Goal: Task Accomplishment & Management: Complete application form

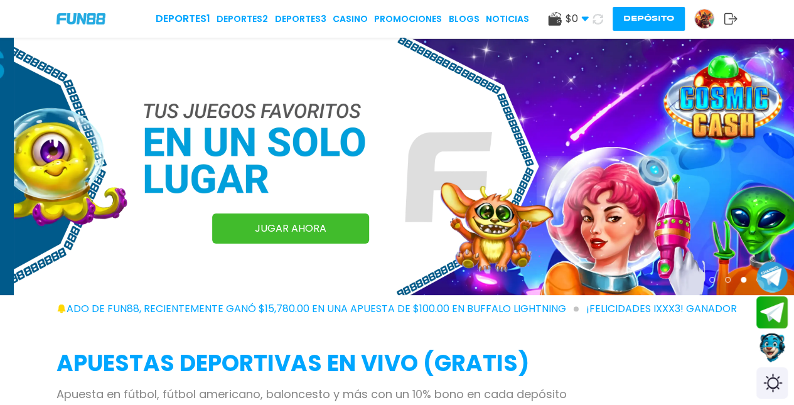
click at [696, 19] on img at bounding box center [704, 18] width 19 height 19
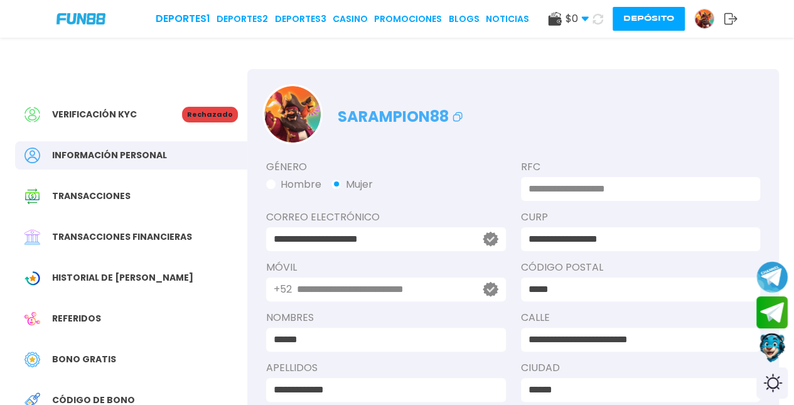
click at [97, 119] on span "Verificación KYC" at bounding box center [94, 114] width 85 height 13
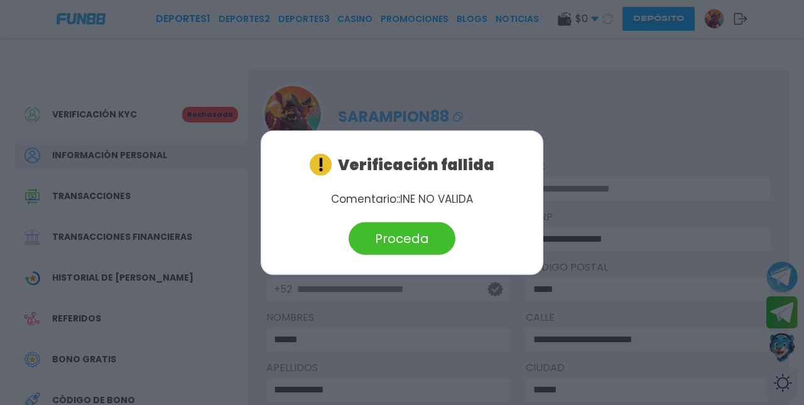
click at [407, 242] on button "Proceda" at bounding box center [401, 238] width 107 height 33
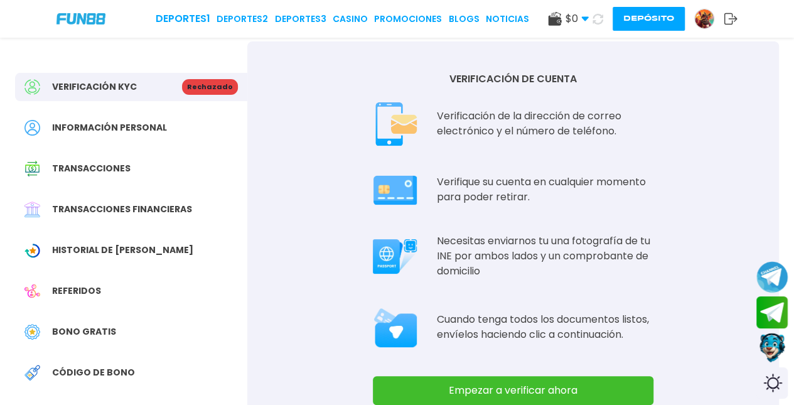
scroll to position [57, 0]
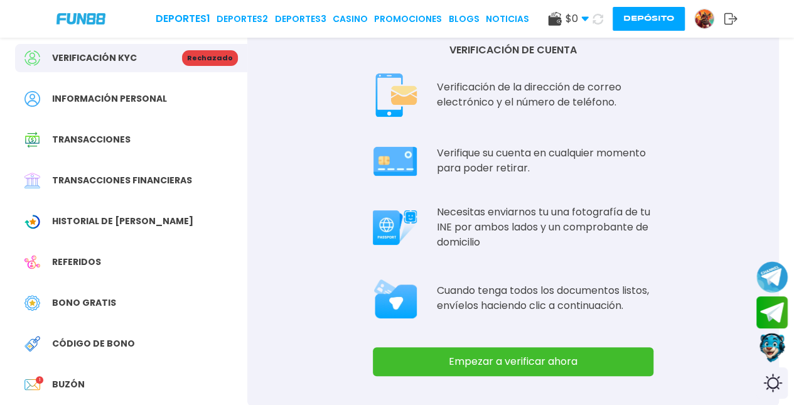
click at [386, 370] on button "Empezar a verificar ahora" at bounding box center [513, 361] width 281 height 29
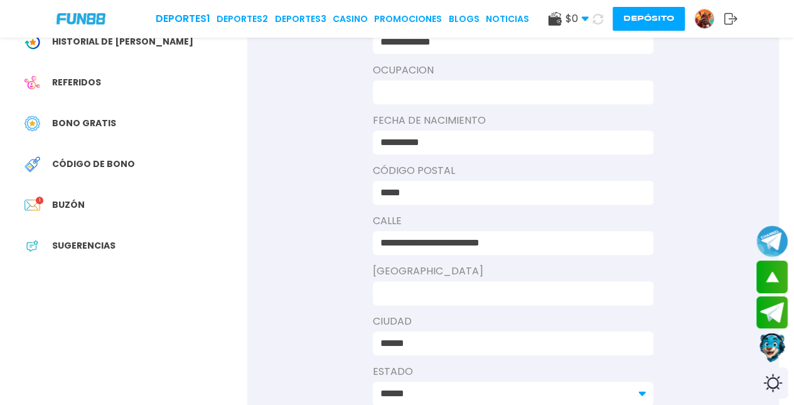
scroll to position [244, 0]
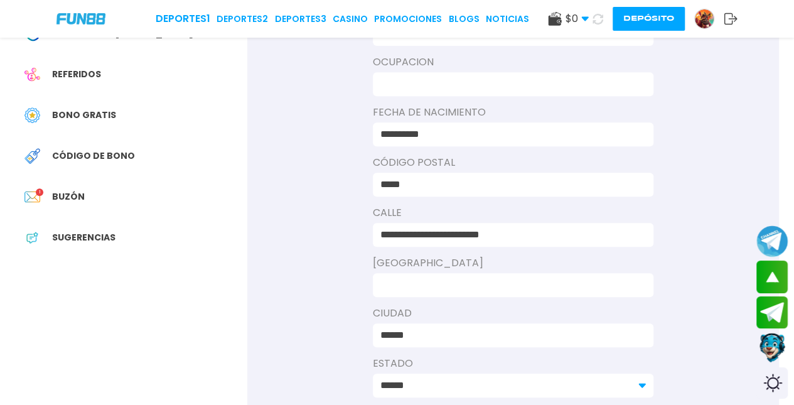
click at [612, 286] on input at bounding box center [509, 285] width 258 height 15
type input "*"
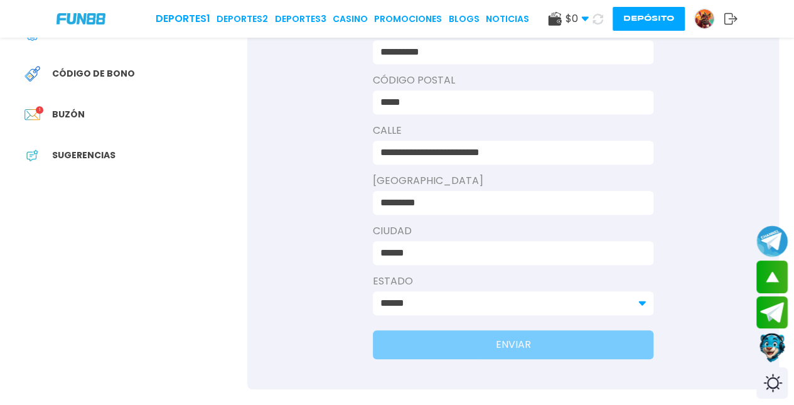
scroll to position [329, 0]
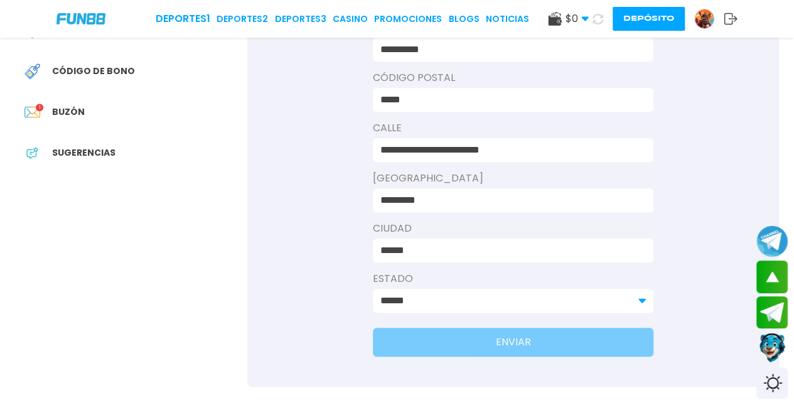
type input "*********"
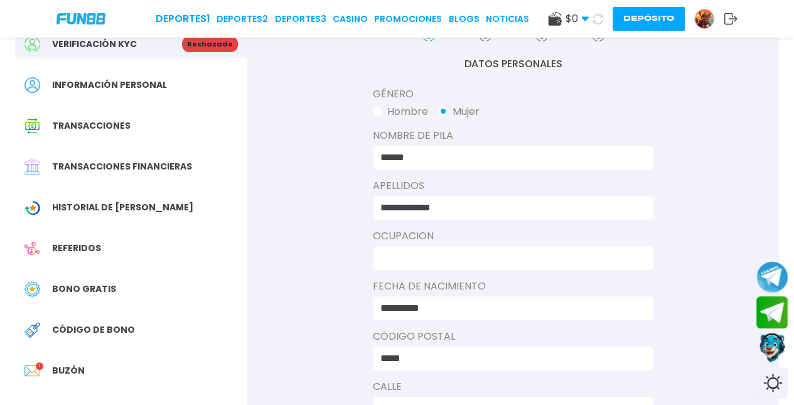
scroll to position [24, 0]
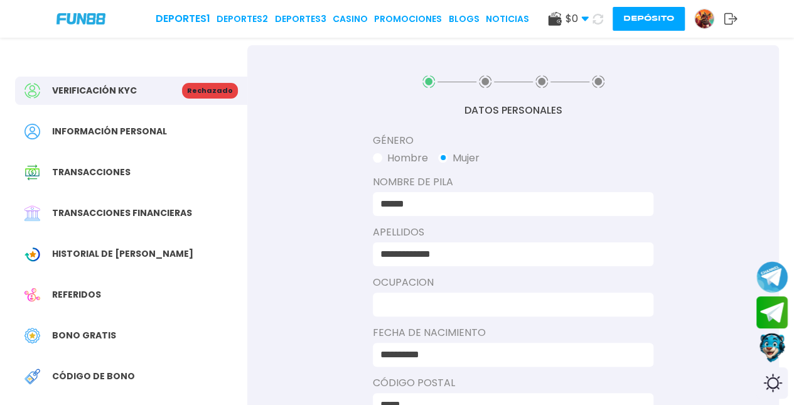
click at [624, 300] on input at bounding box center [509, 304] width 258 height 15
type input "******"
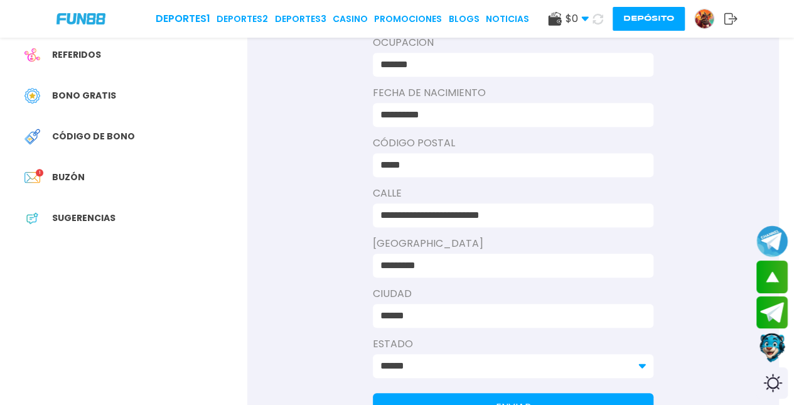
scroll to position [280, 0]
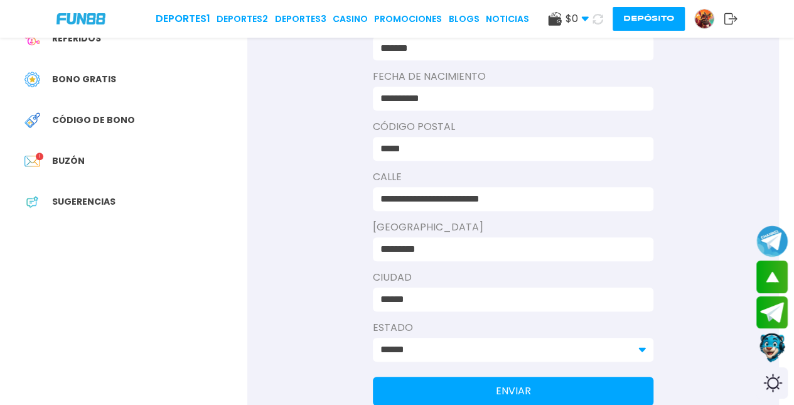
click at [596, 380] on button "ENVIAR" at bounding box center [513, 391] width 281 height 29
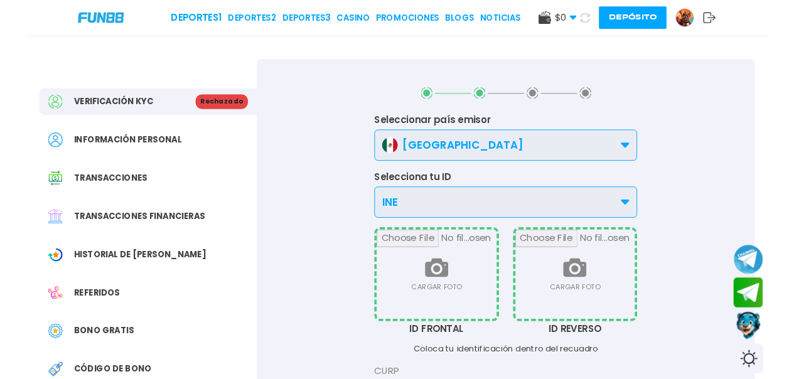
scroll to position [0, 0]
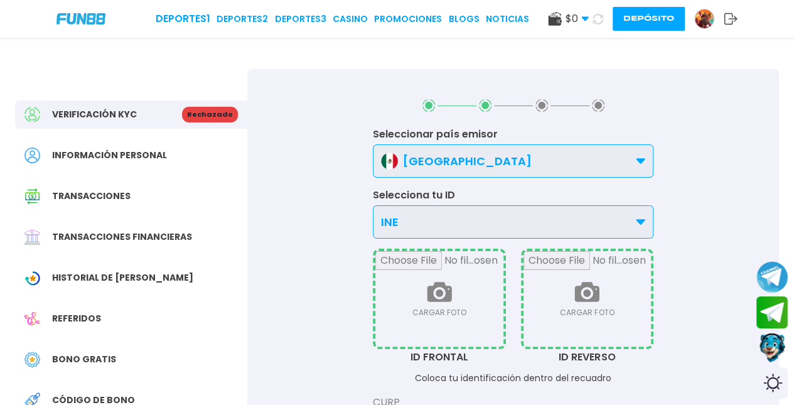
click at [414, 265] on input "file" at bounding box center [439, 298] width 128 height 95
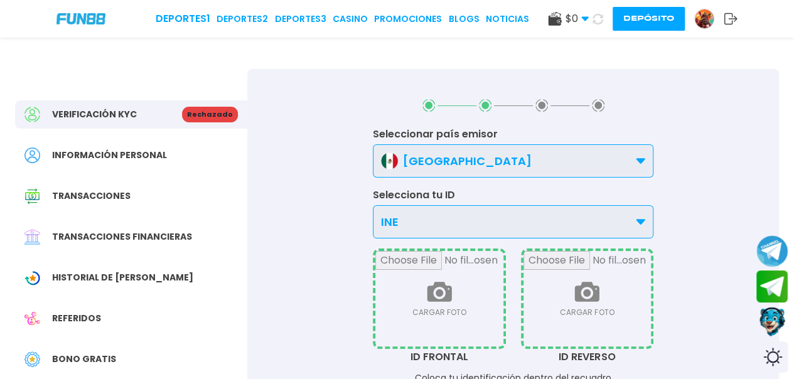
click at [414, 306] on input "file" at bounding box center [439, 298] width 128 height 95
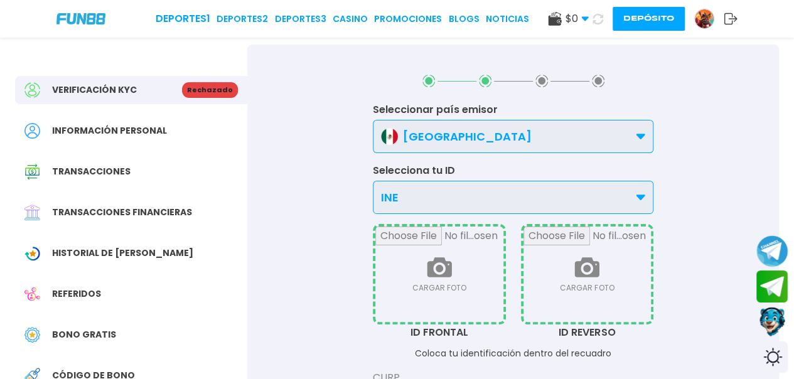
scroll to position [31, 0]
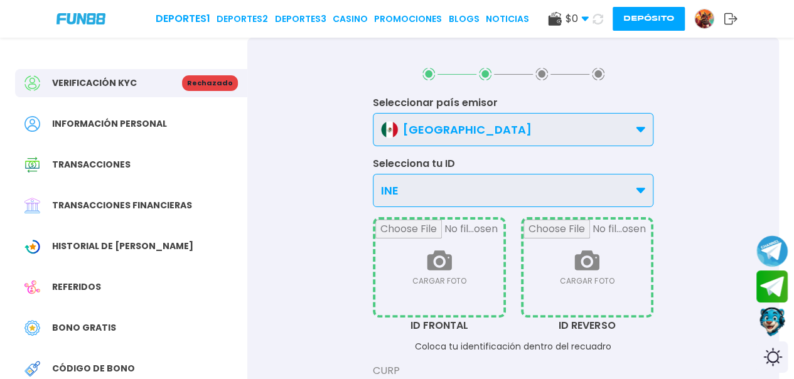
click at [461, 257] on input "file" at bounding box center [439, 267] width 128 height 95
click at [442, 257] on input "file" at bounding box center [439, 267] width 128 height 95
click at [512, 176] on div "INE" at bounding box center [513, 190] width 281 height 33
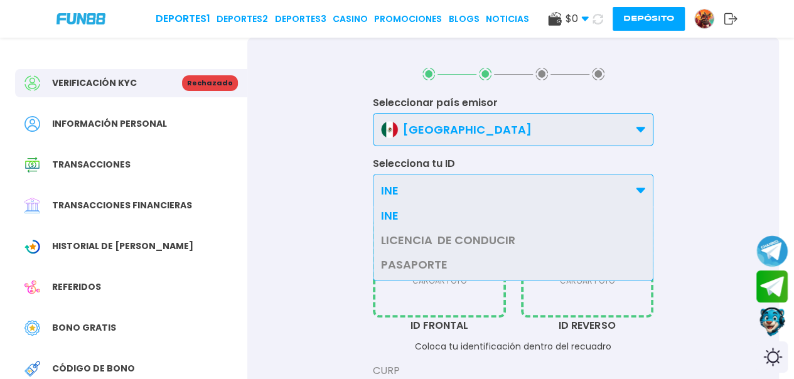
click at [507, 203] on div "INE" at bounding box center [513, 190] width 281 height 33
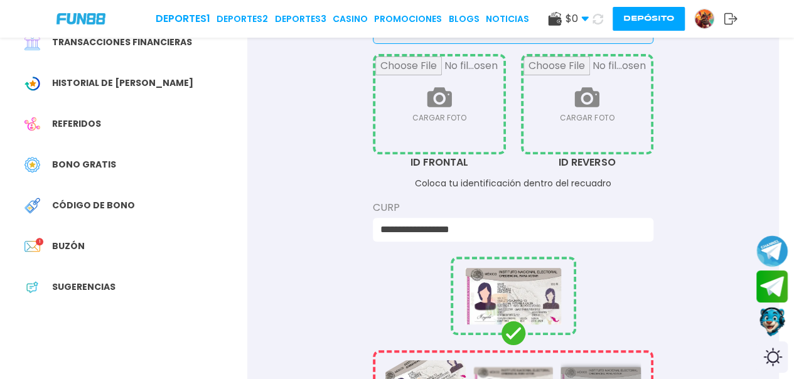
scroll to position [216, 0]
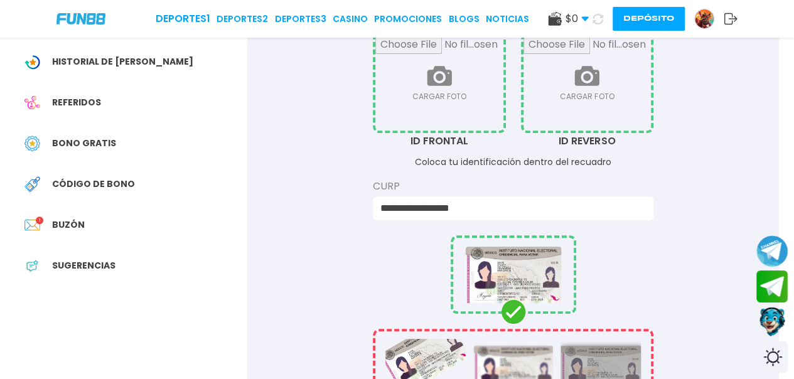
click at [467, 113] on input "file" at bounding box center [439, 82] width 128 height 95
click at [581, 78] on input "file" at bounding box center [588, 82] width 128 height 95
click at [450, 68] on input "file" at bounding box center [439, 82] width 128 height 95
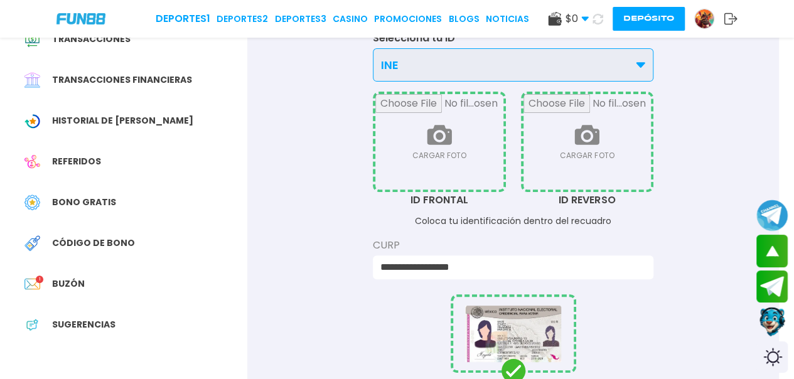
scroll to position [148, 0]
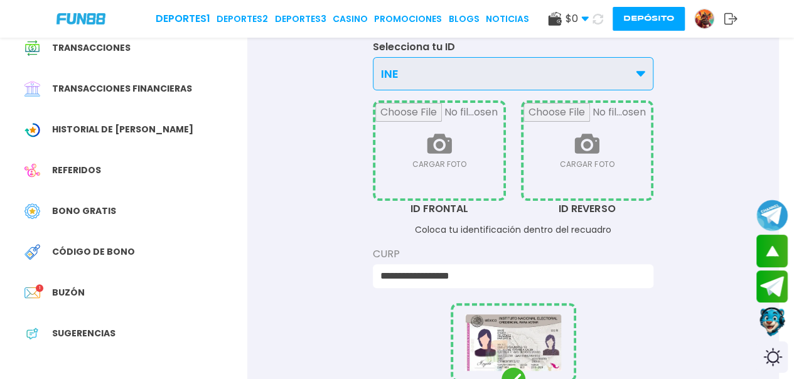
click at [451, 140] on input "file" at bounding box center [439, 150] width 128 height 95
drag, startPoint x: 443, startPoint y: 142, endPoint x: 434, endPoint y: 147, distance: 10.1
click at [438, 144] on input "file" at bounding box center [439, 150] width 128 height 95
drag, startPoint x: 421, startPoint y: 154, endPoint x: 401, endPoint y: 171, distance: 26.4
click at [409, 165] on input "file" at bounding box center [439, 150] width 128 height 95
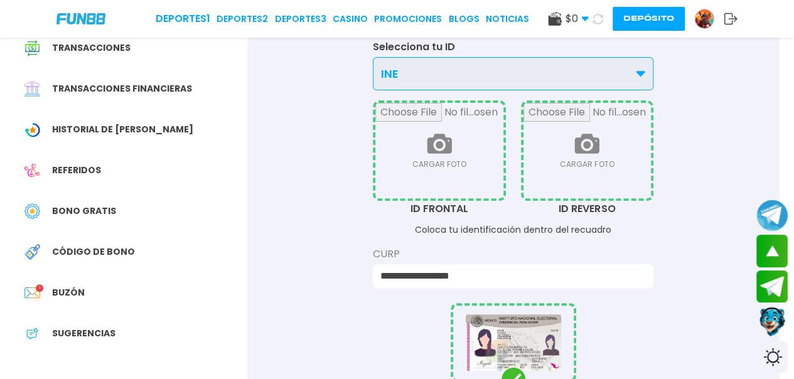
click at [401, 171] on input "file" at bounding box center [439, 150] width 128 height 95
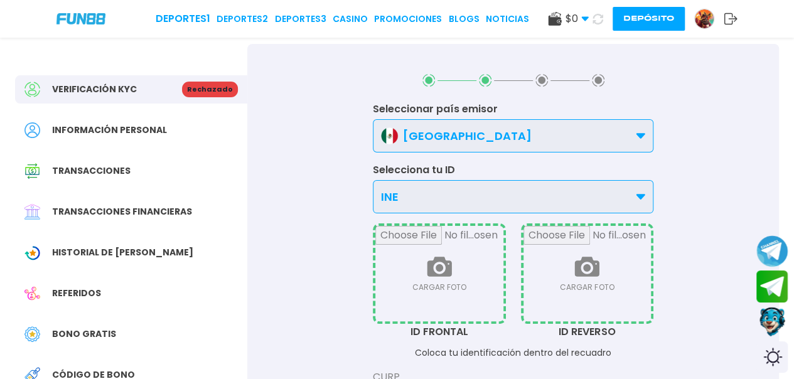
scroll to position [0, 0]
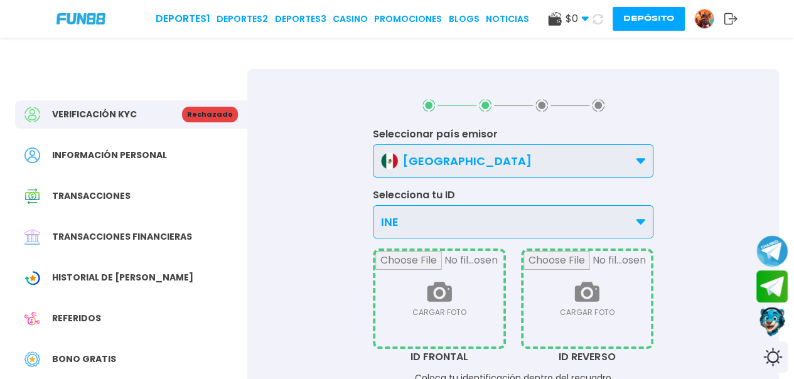
click at [375, 316] on input "file" at bounding box center [439, 298] width 128 height 95
drag, startPoint x: 417, startPoint y: 313, endPoint x: 446, endPoint y: 279, distance: 44.9
click at [446, 279] on input "file" at bounding box center [439, 298] width 128 height 95
click at [446, 280] on input "file" at bounding box center [439, 298] width 128 height 95
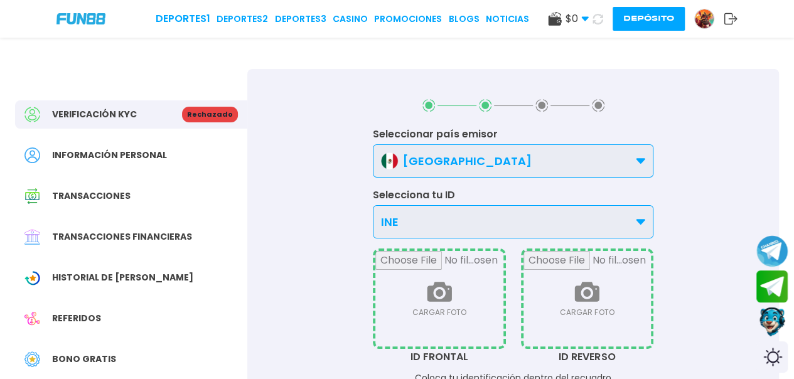
click at [446, 280] on input "file" at bounding box center [439, 298] width 128 height 95
drag, startPoint x: 451, startPoint y: 272, endPoint x: 437, endPoint y: 278, distance: 15.2
click at [437, 278] on input "file" at bounding box center [439, 298] width 128 height 95
click at [437, 280] on input "file" at bounding box center [439, 298] width 128 height 95
click at [437, 281] on input "file" at bounding box center [439, 298] width 128 height 95
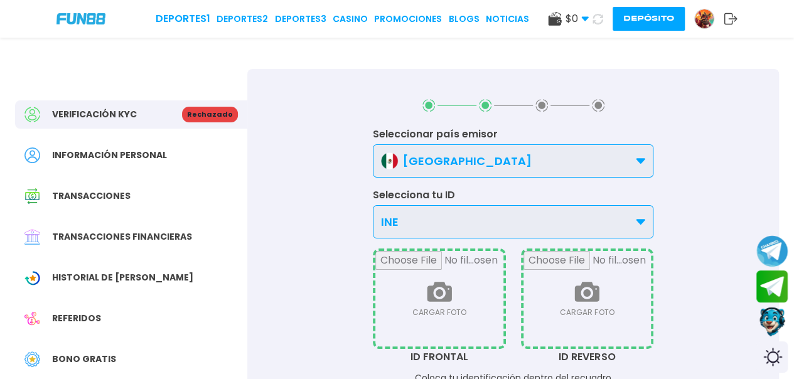
click at [437, 283] on input "file" at bounding box center [439, 298] width 128 height 95
click at [437, 284] on input "file" at bounding box center [439, 298] width 128 height 95
click at [437, 285] on input "file" at bounding box center [439, 298] width 128 height 95
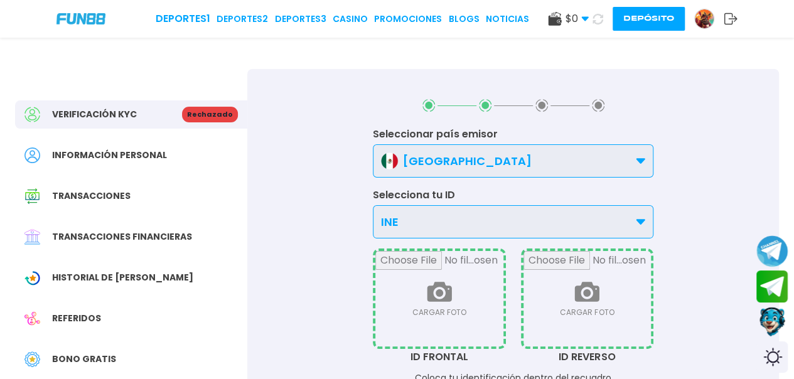
click at [437, 285] on input "file" at bounding box center [439, 298] width 128 height 95
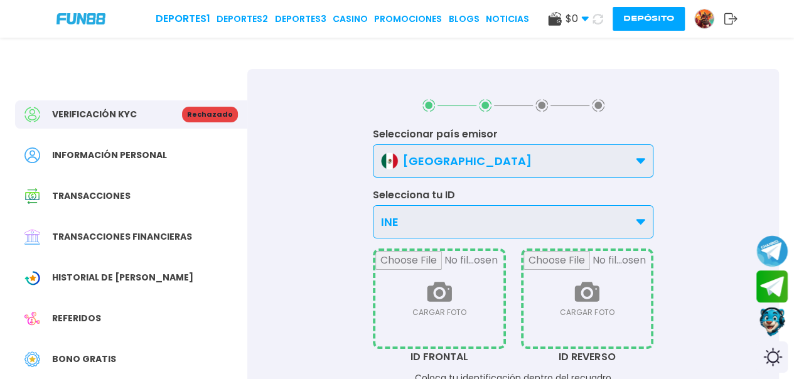
click at [585, 11] on span "$ 0" at bounding box center [577, 18] width 23 height 15
click at [412, 22] on link "Promociones" at bounding box center [408, 19] width 68 height 13
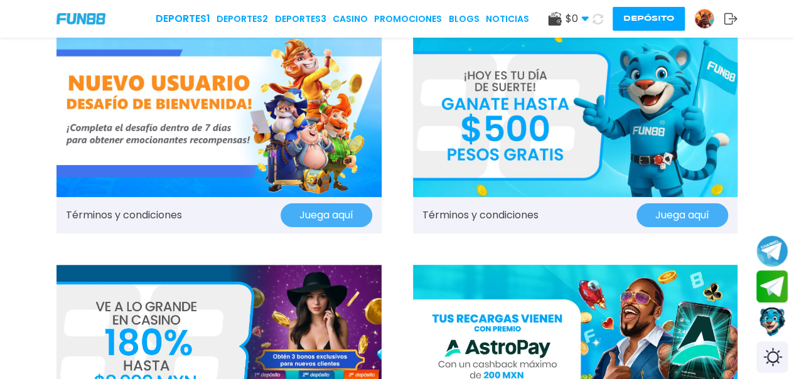
scroll to position [35, 0]
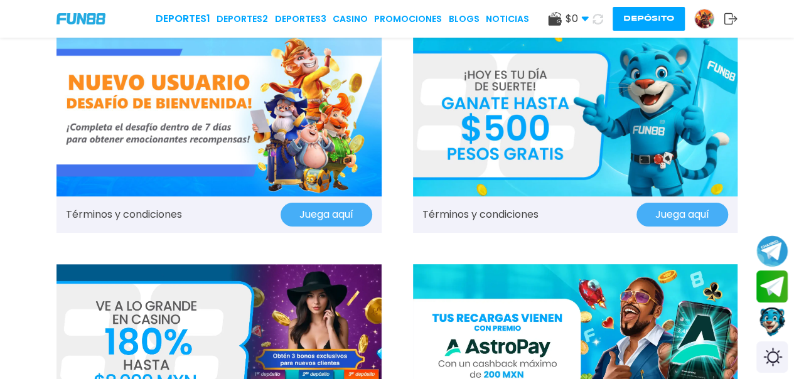
click at [576, 104] on img at bounding box center [575, 115] width 325 height 163
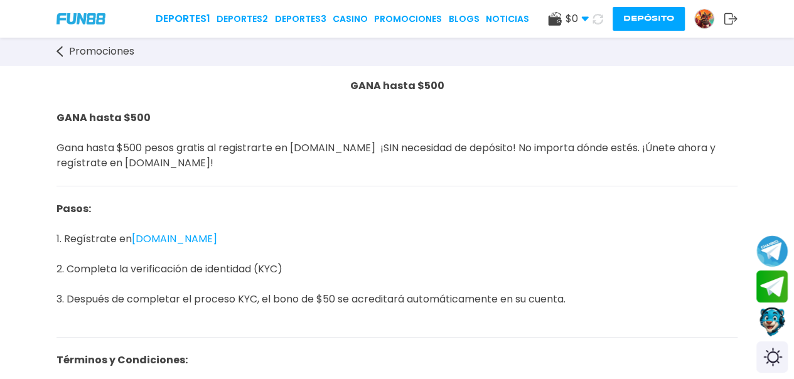
scroll to position [21, 0]
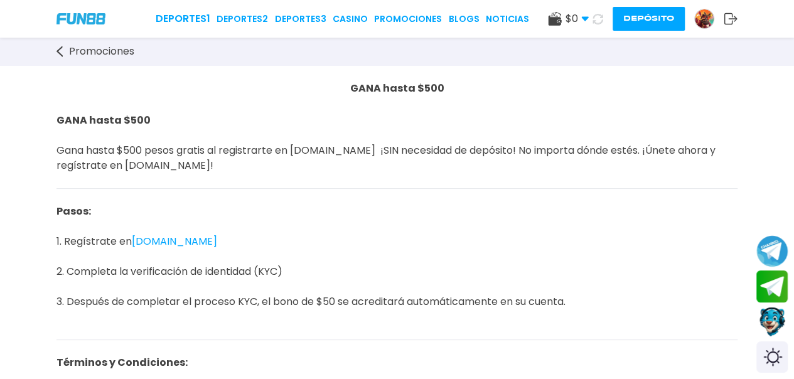
click at [712, 19] on img at bounding box center [704, 18] width 19 height 19
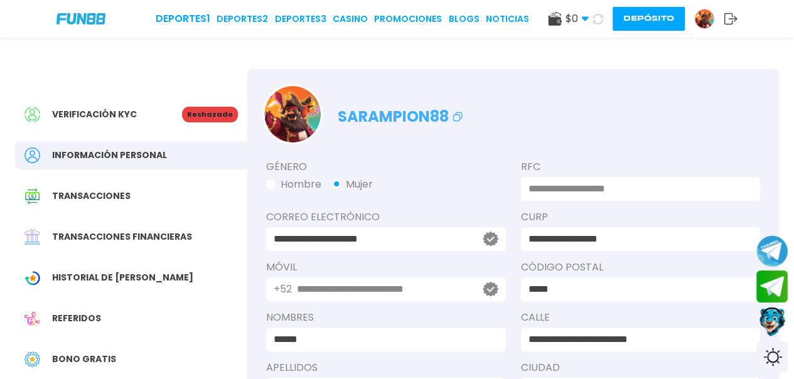
click at [712, 19] on img at bounding box center [704, 18] width 19 height 19
click at [721, 19] on link at bounding box center [709, 19] width 30 height 20
click at [725, 19] on use at bounding box center [731, 18] width 13 height 11
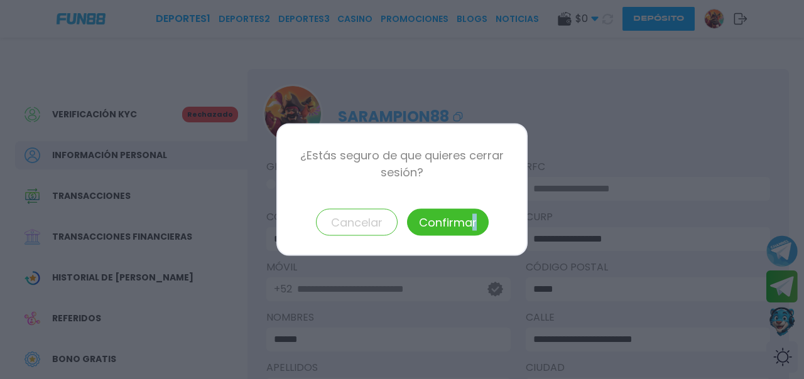
click at [473, 207] on div "¿Estás seguro de que quieres cerrar sesión? Cancelar Confirmar" at bounding box center [401, 190] width 251 height 132
click at [445, 213] on button "Confirmar" at bounding box center [448, 222] width 82 height 27
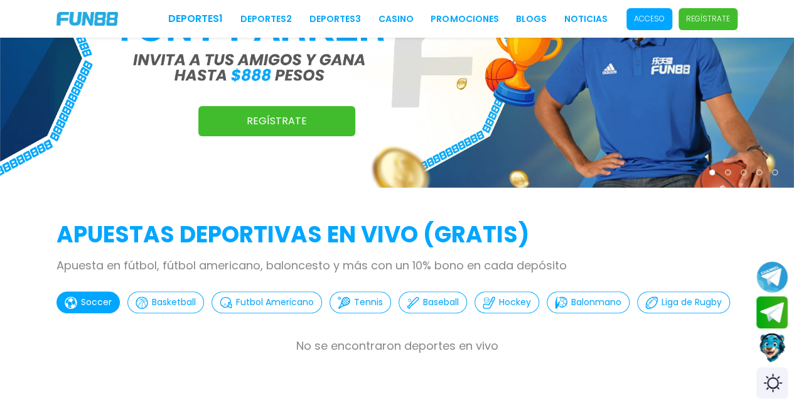
scroll to position [114, 0]
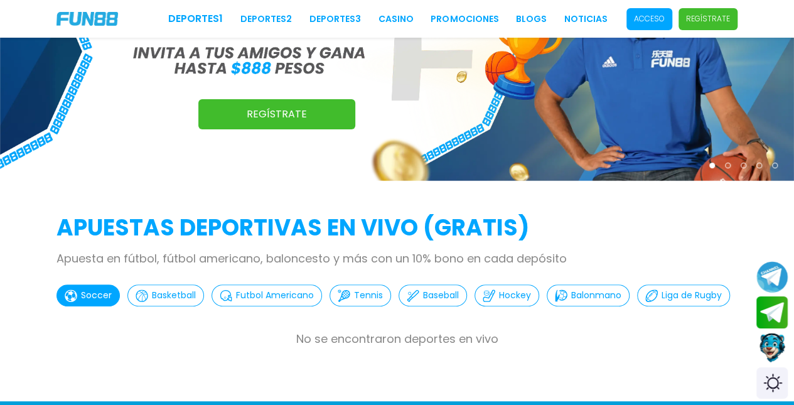
click at [663, 21] on p "Acceso" at bounding box center [649, 18] width 31 height 11
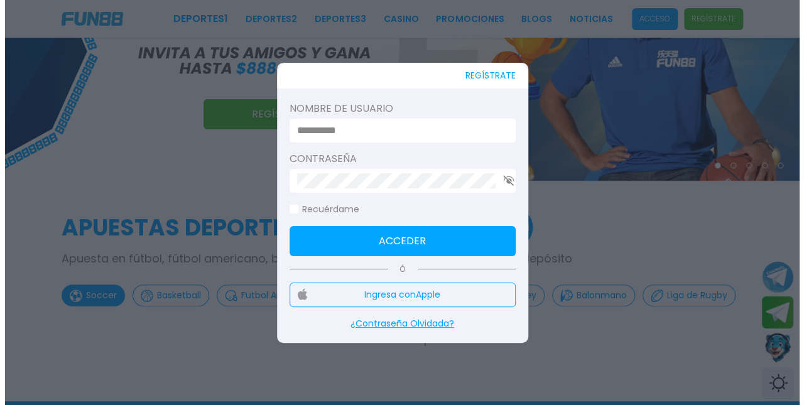
scroll to position [0, 0]
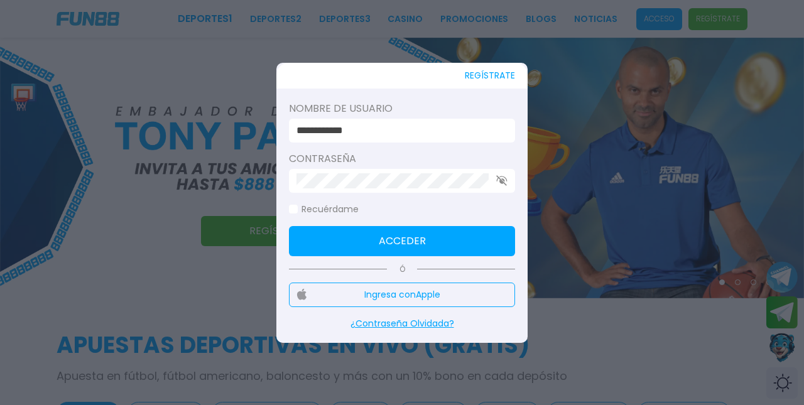
click at [471, 126] on input "**********" at bounding box center [397, 130] width 203 height 15
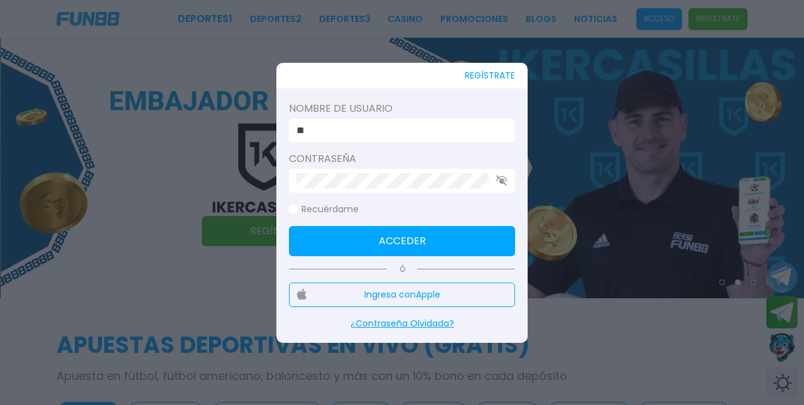
type input "*"
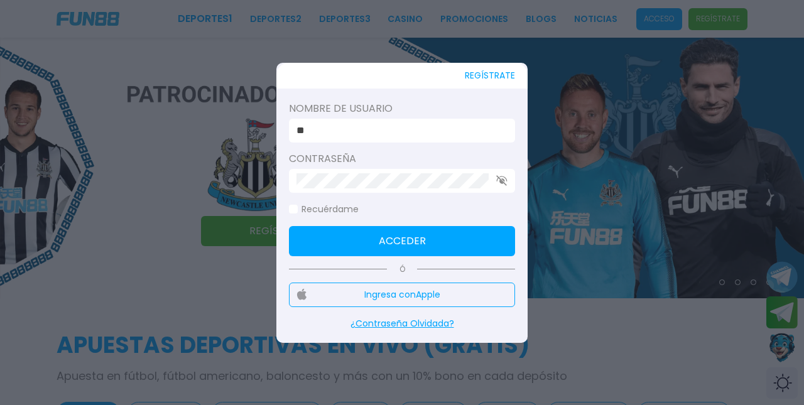
click at [380, 124] on input "**" at bounding box center [397, 130] width 203 height 15
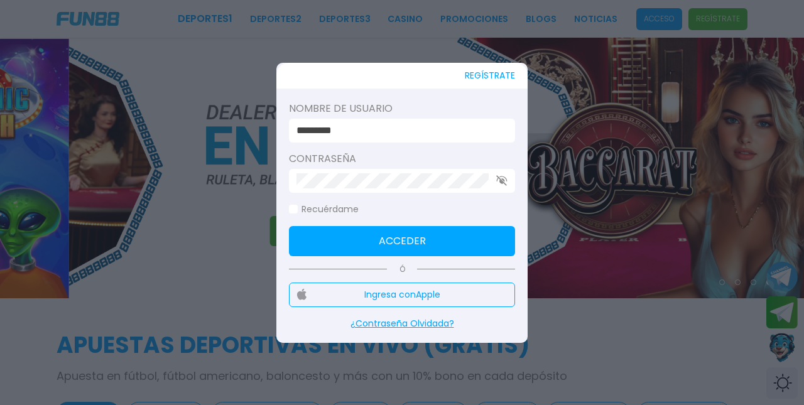
click at [332, 251] on button "Acceder" at bounding box center [402, 241] width 226 height 30
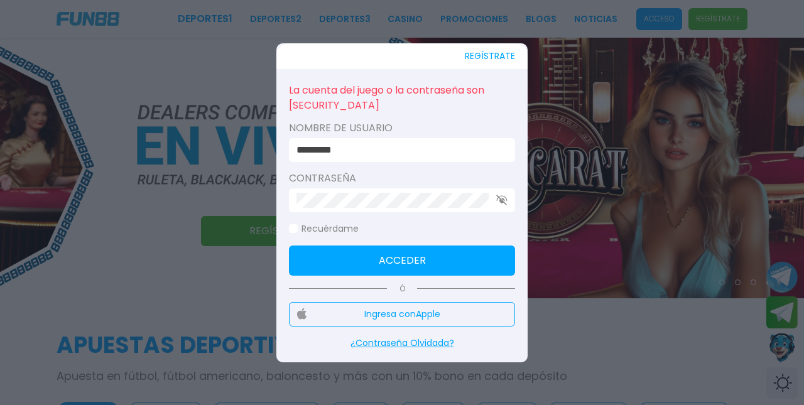
click at [394, 151] on input "*********" at bounding box center [397, 150] width 203 height 15
click button "Acceder" at bounding box center [402, 260] width 226 height 30
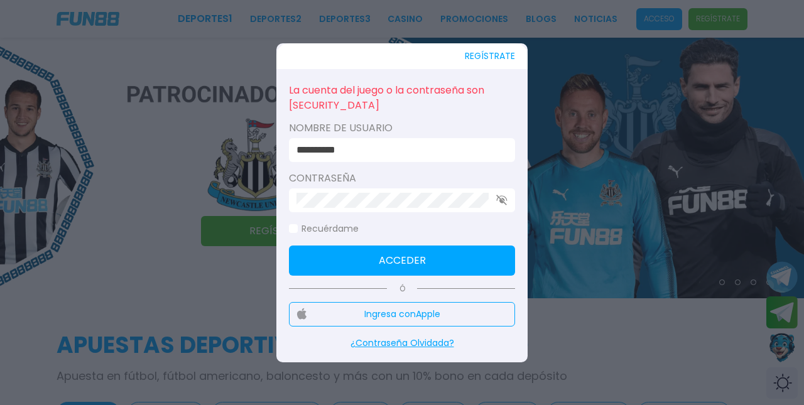
click at [457, 156] on input "**********" at bounding box center [397, 150] width 203 height 15
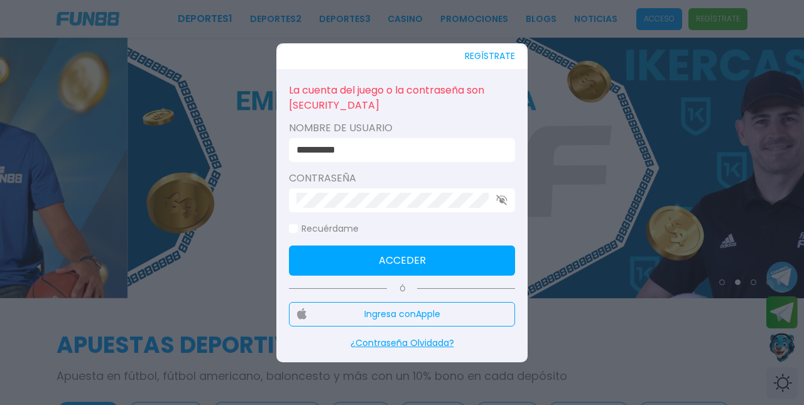
click at [448, 141] on div "**********" at bounding box center [402, 150] width 226 height 24
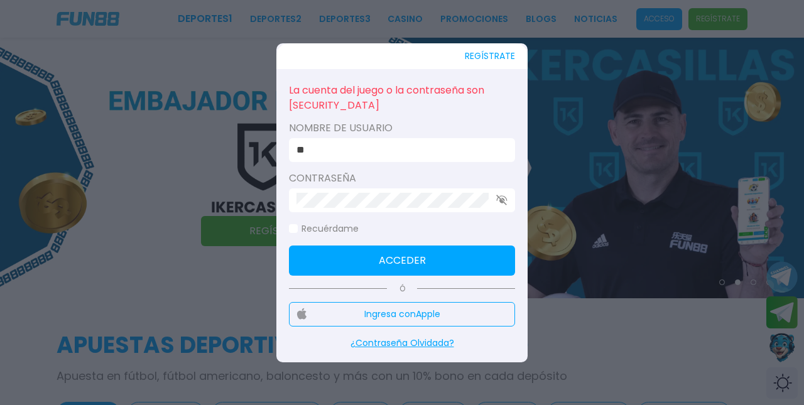
type input "*"
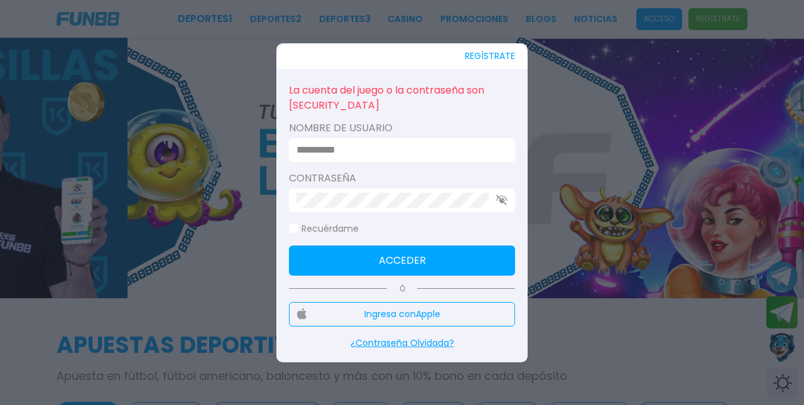
type input "**********"
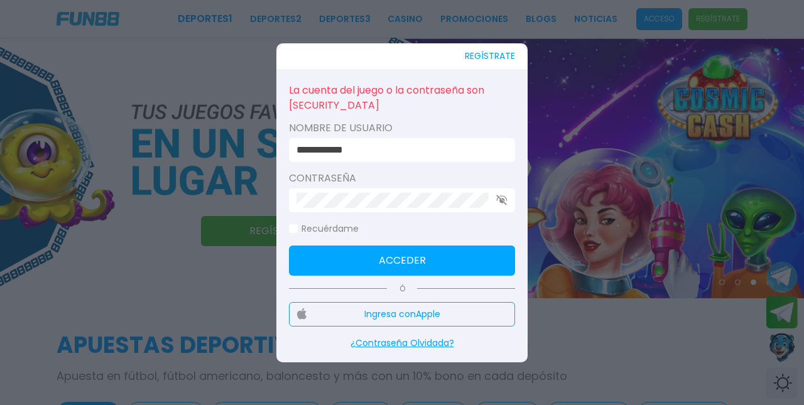
click at [389, 247] on button "Acceder" at bounding box center [402, 260] width 226 height 30
